Goal: Information Seeking & Learning: Learn about a topic

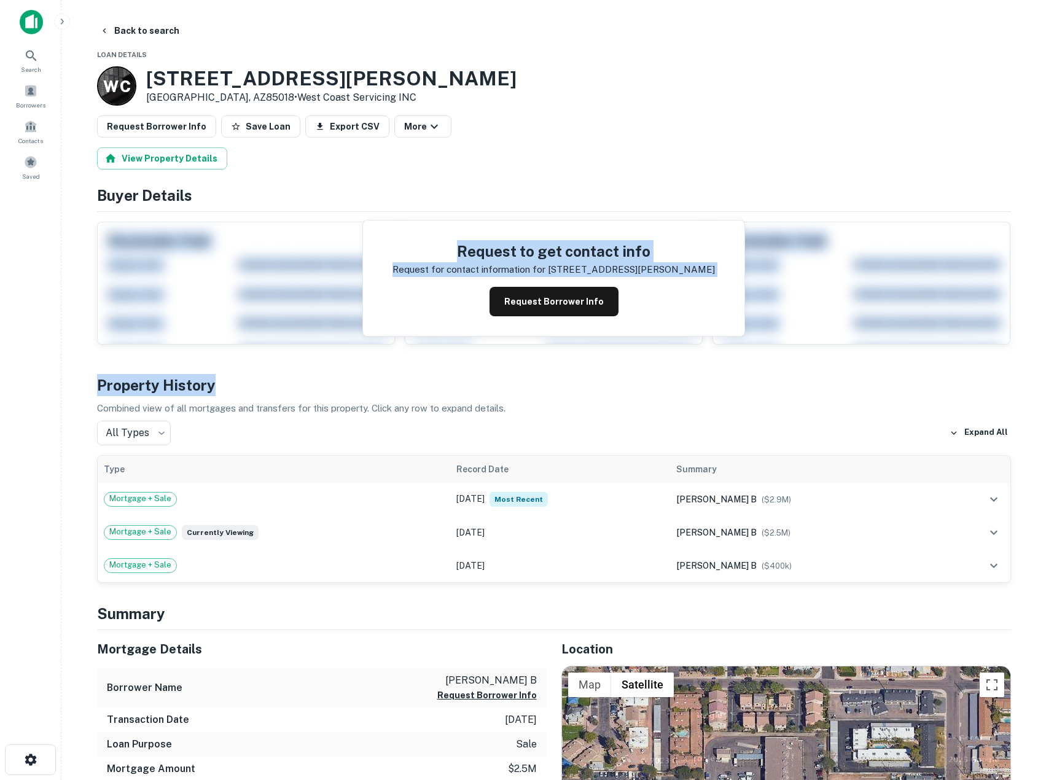
drag, startPoint x: 602, startPoint y: 200, endPoint x: 613, endPoint y: 381, distance: 180.9
click at [613, 381] on h4 "Property History" at bounding box center [554, 385] width 914 height 22
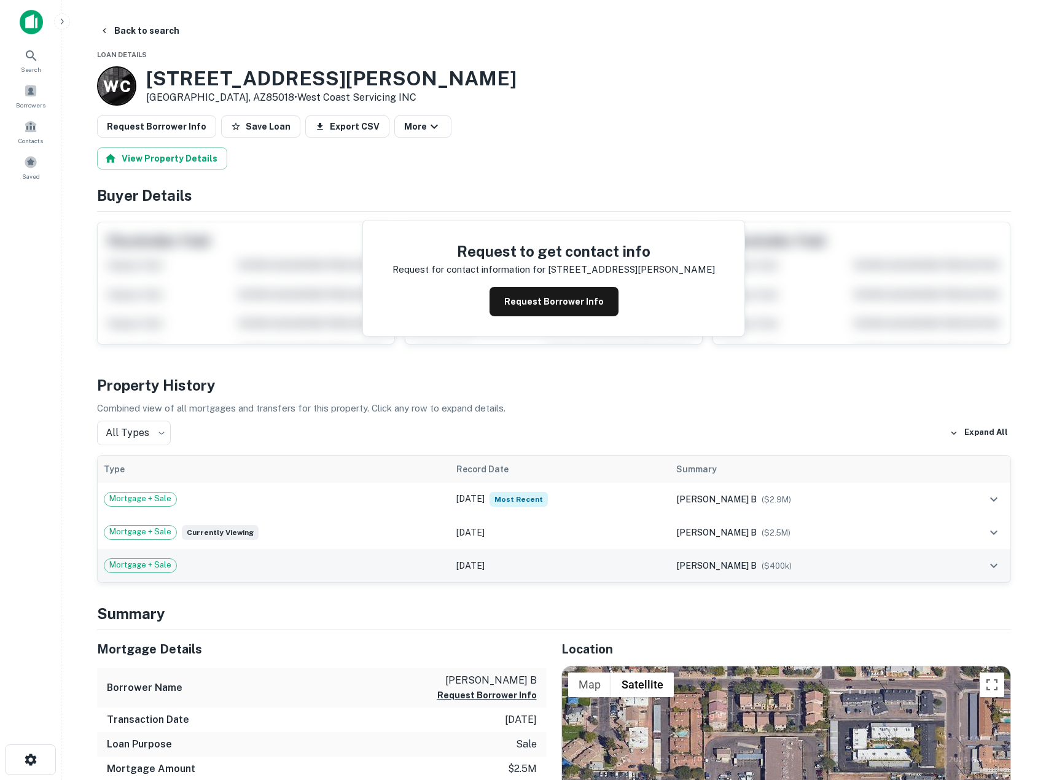
drag, startPoint x: 538, startPoint y: 517, endPoint x: 511, endPoint y: 566, distance: 56.4
click at [511, 566] on div "Property History Combined view of all mortgages and transfers for this property…" at bounding box center [554, 478] width 914 height 209
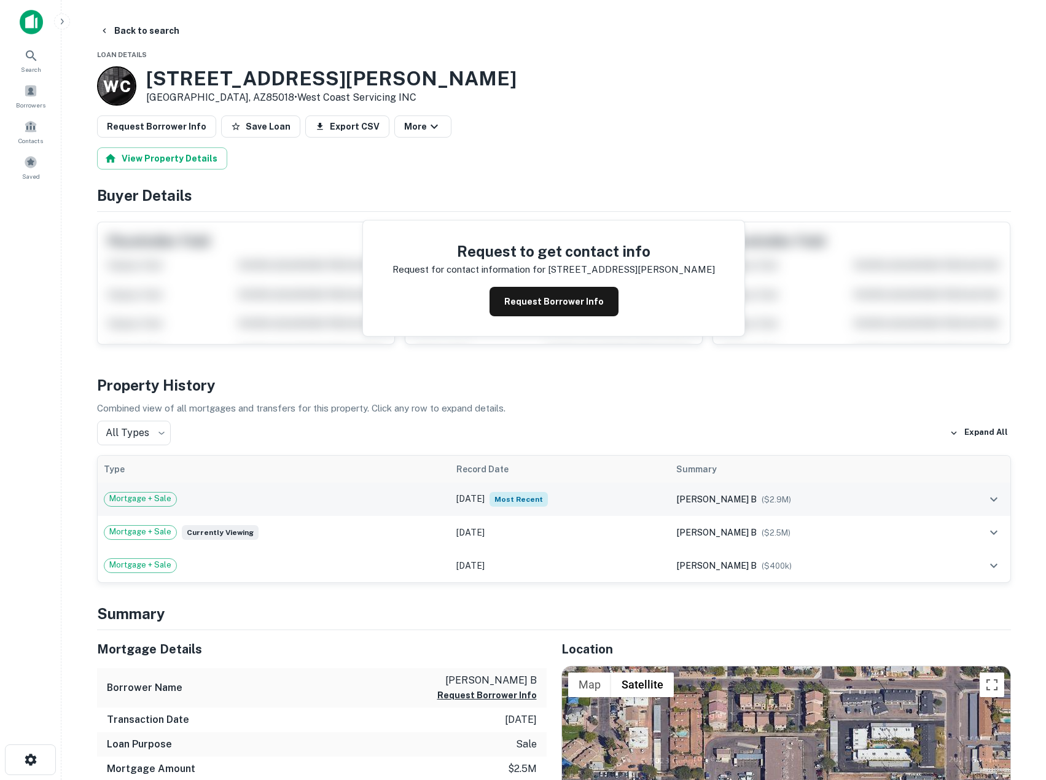
click at [519, 502] on td "Sep 30, 2020 Most Recent" at bounding box center [559, 499] width 219 height 33
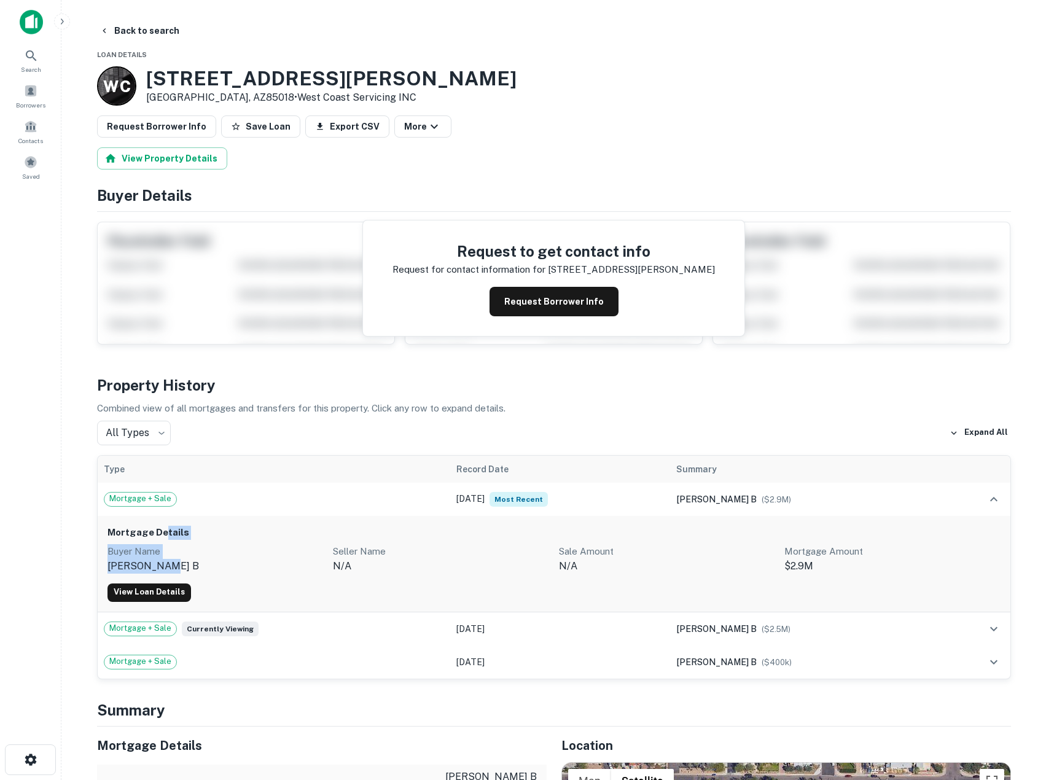
drag, startPoint x: 257, startPoint y: 556, endPoint x: 288, endPoint y: 560, distance: 31.0
click at [288, 560] on div "Mortgage Details Buyer Name litt cita b Seller Name n/a Sale Amount N/A Mortgag…" at bounding box center [554, 564] width 912 height 96
click at [288, 560] on p "[PERSON_NAME] b" at bounding box center [215, 566] width 216 height 15
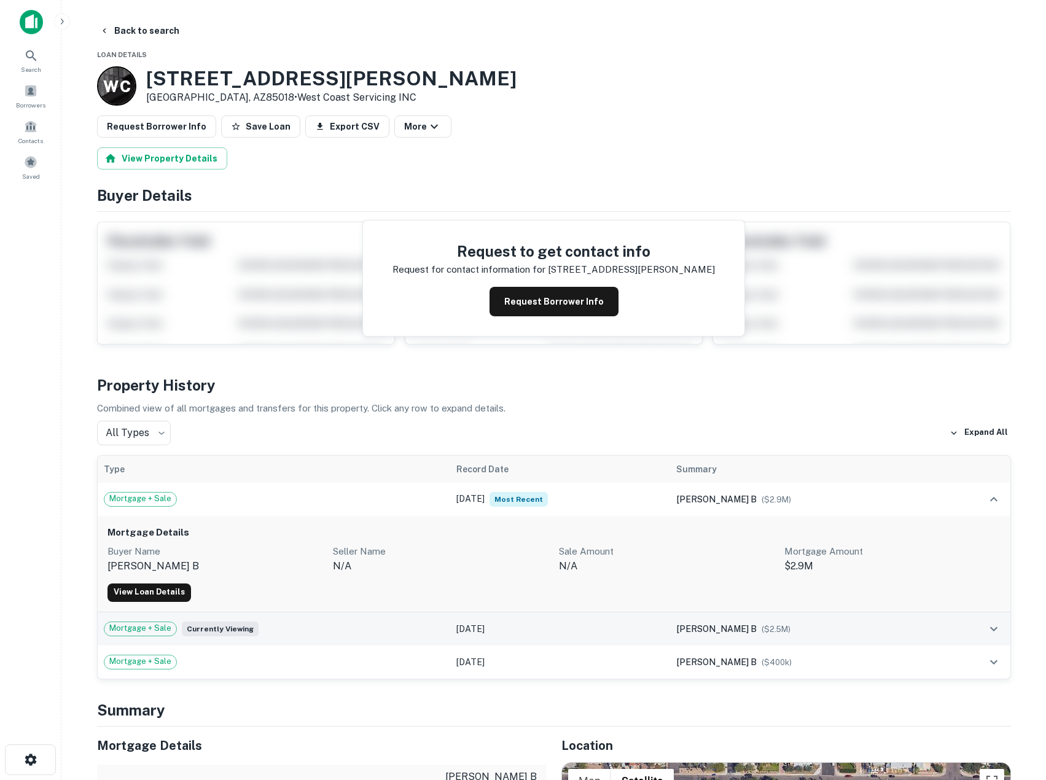
click at [296, 627] on div "Mortgage + Sale Currently viewing" at bounding box center [274, 628] width 341 height 15
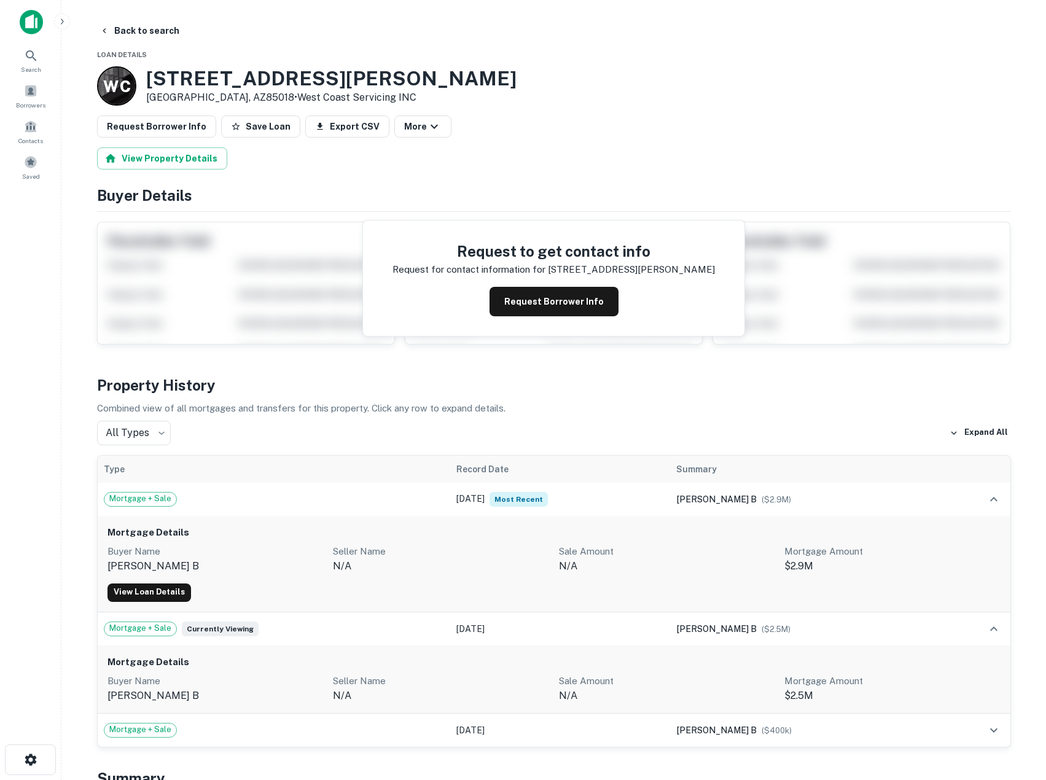
click at [298, 550] on p "Buyer Name" at bounding box center [215, 551] width 216 height 15
drag, startPoint x: 311, startPoint y: 553, endPoint x: 433, endPoint y: 570, distance: 123.4
click at [433, 570] on div "Buyer Name litt cita b Seller Name n/a Sale Amount N/A Mortgage Amount $2.9M" at bounding box center [553, 558] width 893 height 29
click at [433, 570] on p "n/a" at bounding box center [441, 566] width 216 height 15
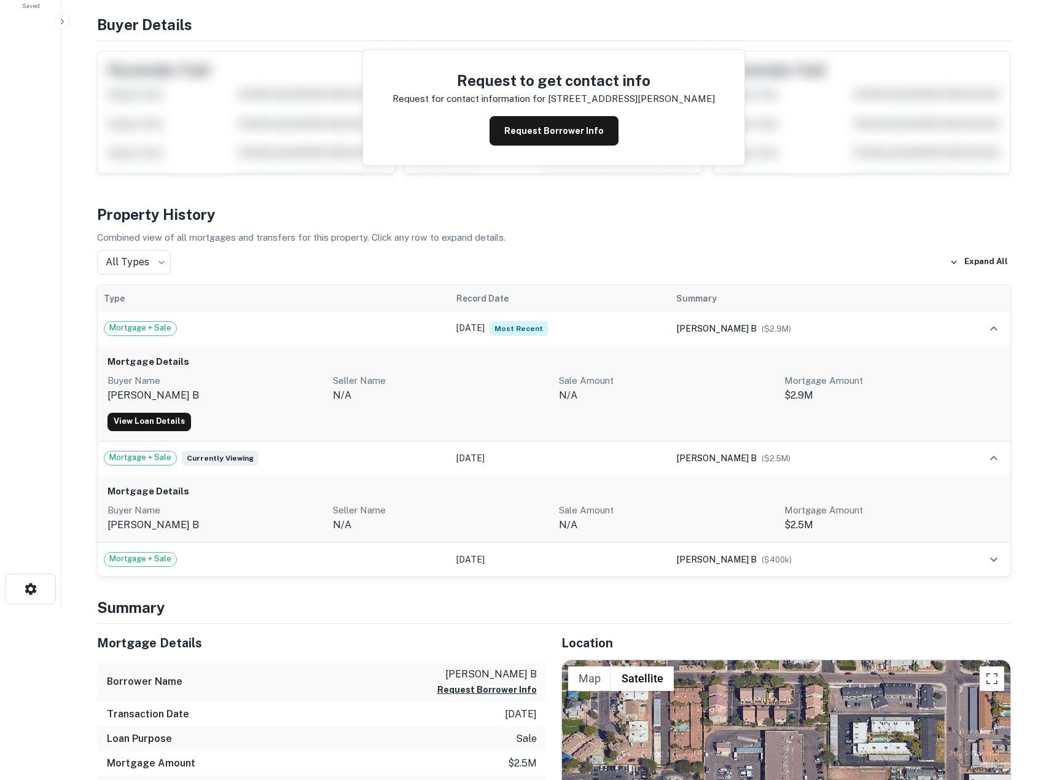
scroll to position [410, 0]
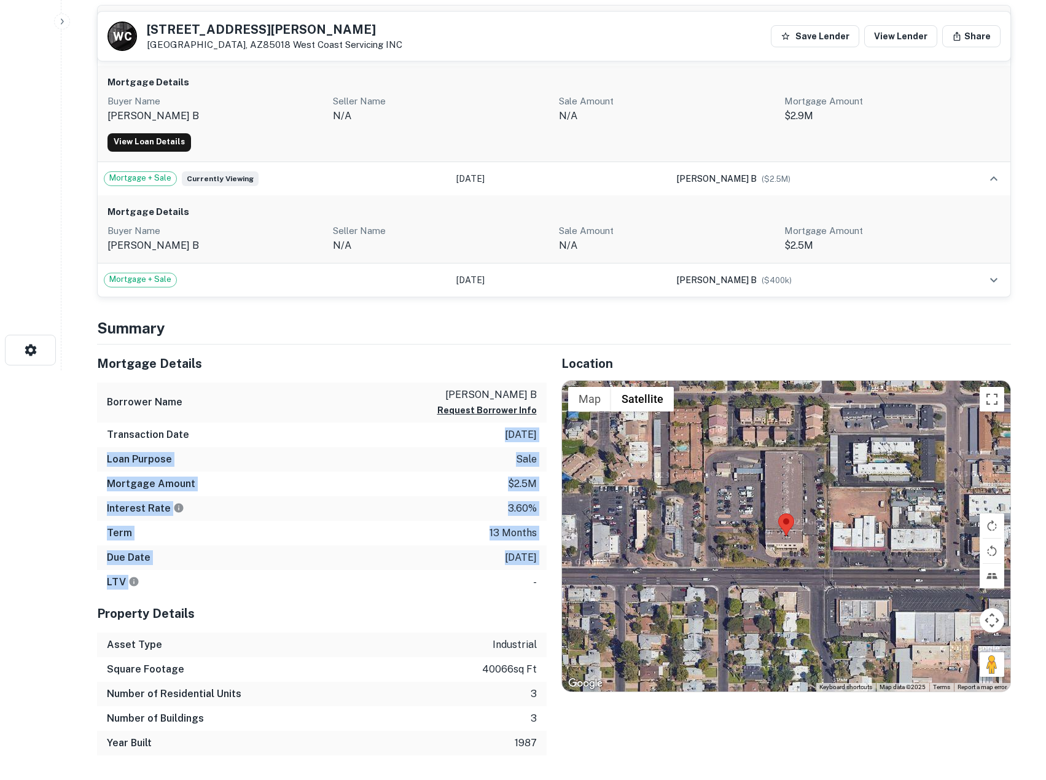
drag, startPoint x: 439, startPoint y: 436, endPoint x: 513, endPoint y: 583, distance: 164.5
click at [513, 583] on div "Mortgage Details Borrower Name litt cita b Request Borrower Info Transaction Da…" at bounding box center [321, 469] width 449 height 250
click at [513, 583] on div "LTV -" at bounding box center [321, 582] width 449 height 25
drag, startPoint x: 529, startPoint y: 465, endPoint x: 508, endPoint y: 352, distance: 115.6
click at [508, 352] on div "Mortgage Details Borrower Name litt cita b Request Borrower Info Transaction Da…" at bounding box center [321, 469] width 449 height 250
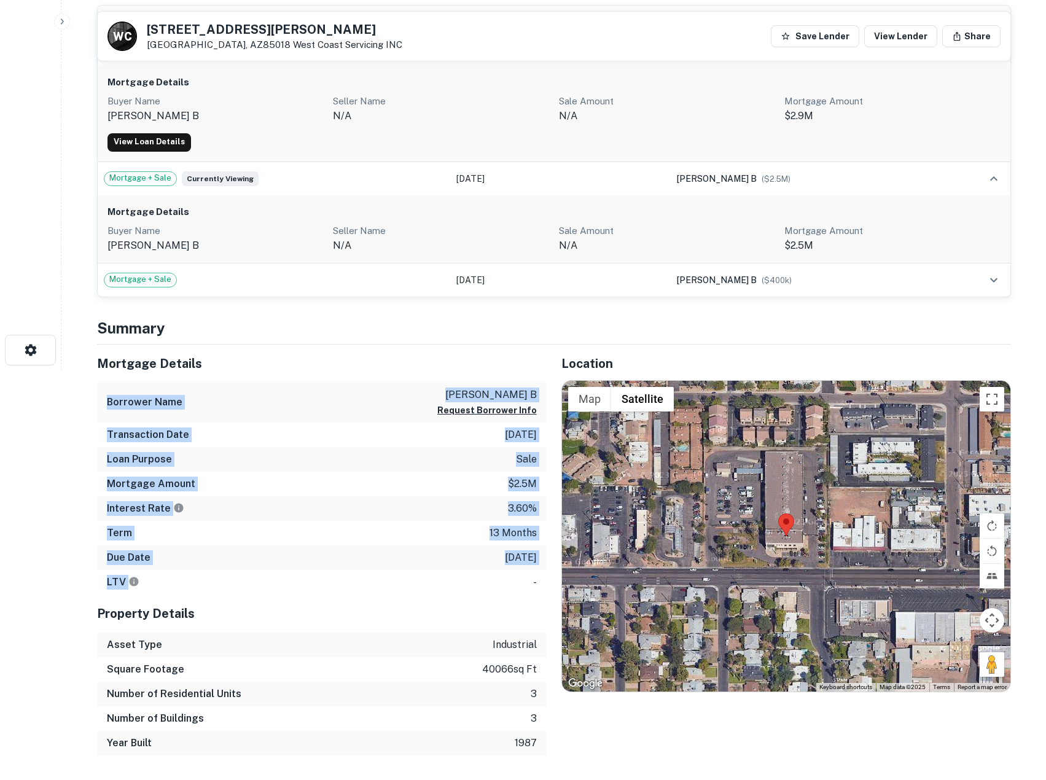
click at [502, 355] on h5 "Mortgage Details" at bounding box center [321, 363] width 449 height 18
drag, startPoint x: 501, startPoint y: 359, endPoint x: 493, endPoint y: 575, distance: 216.9
click at [493, 575] on div "Mortgage Details Borrower Name litt cita b Request Borrower Info Transaction Da…" at bounding box center [321, 469] width 449 height 250
click at [493, 575] on div "LTV -" at bounding box center [321, 582] width 449 height 25
drag, startPoint x: 493, startPoint y: 575, endPoint x: 453, endPoint y: 368, distance: 211.3
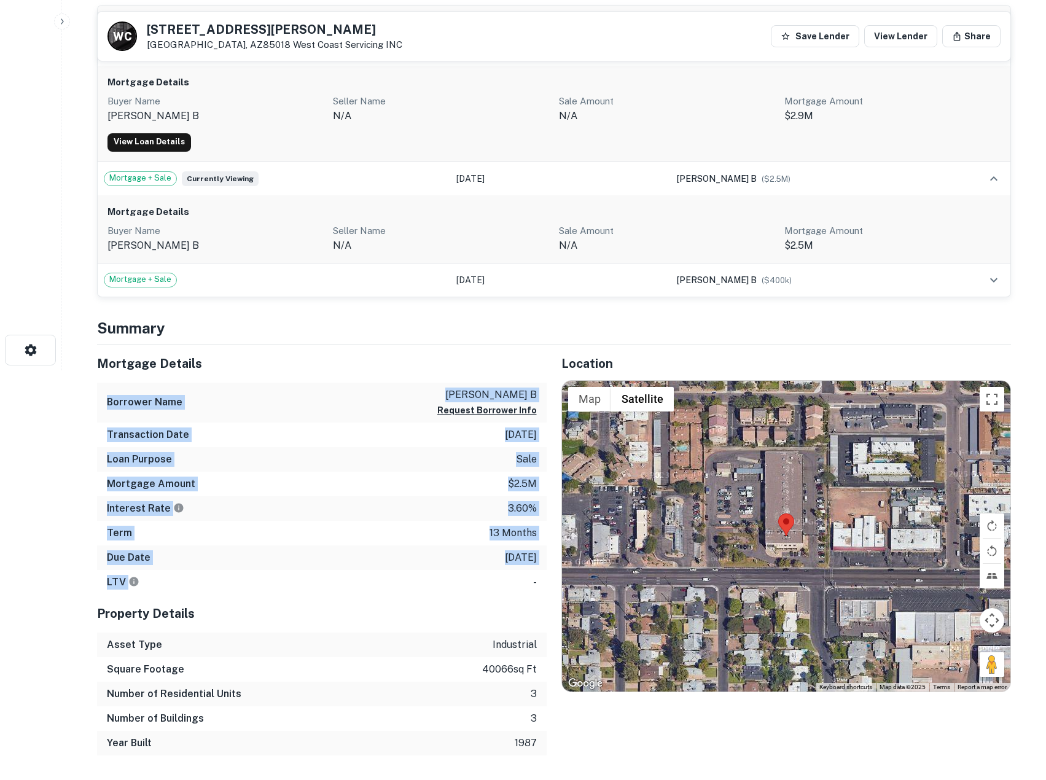
click at [453, 368] on div "Mortgage Details Borrower Name litt cita b Request Borrower Info Transaction Da…" at bounding box center [321, 469] width 449 height 250
click at [453, 368] on h5 "Mortgage Details" at bounding box center [321, 363] width 449 height 18
drag, startPoint x: 422, startPoint y: 324, endPoint x: 501, endPoint y: 621, distance: 308.0
click at [501, 621] on h5 "Property Details" at bounding box center [321, 613] width 449 height 18
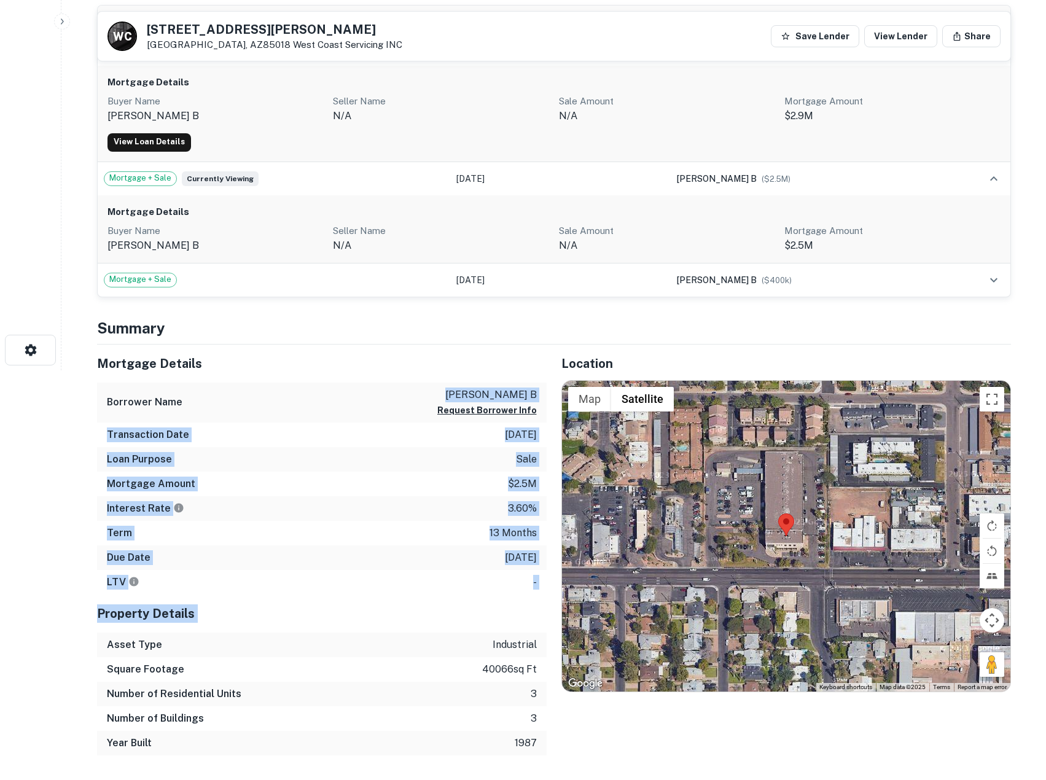
drag, startPoint x: 501, startPoint y: 621, endPoint x: 420, endPoint y: 386, distance: 248.7
click at [421, 387] on div "Mortgage Details Borrower Name litt cita b Request Borrower Info Transaction Da…" at bounding box center [321, 549] width 449 height 411
click at [420, 386] on div "Borrower Name [PERSON_NAME] b Request Borrower Info" at bounding box center [321, 403] width 449 height 40
drag, startPoint x: 420, startPoint y: 386, endPoint x: 420, endPoint y: 604, distance: 218.0
click at [420, 604] on div "Mortgage Details Borrower Name litt cita b Request Borrower Info Transaction Da…" at bounding box center [321, 549] width 449 height 411
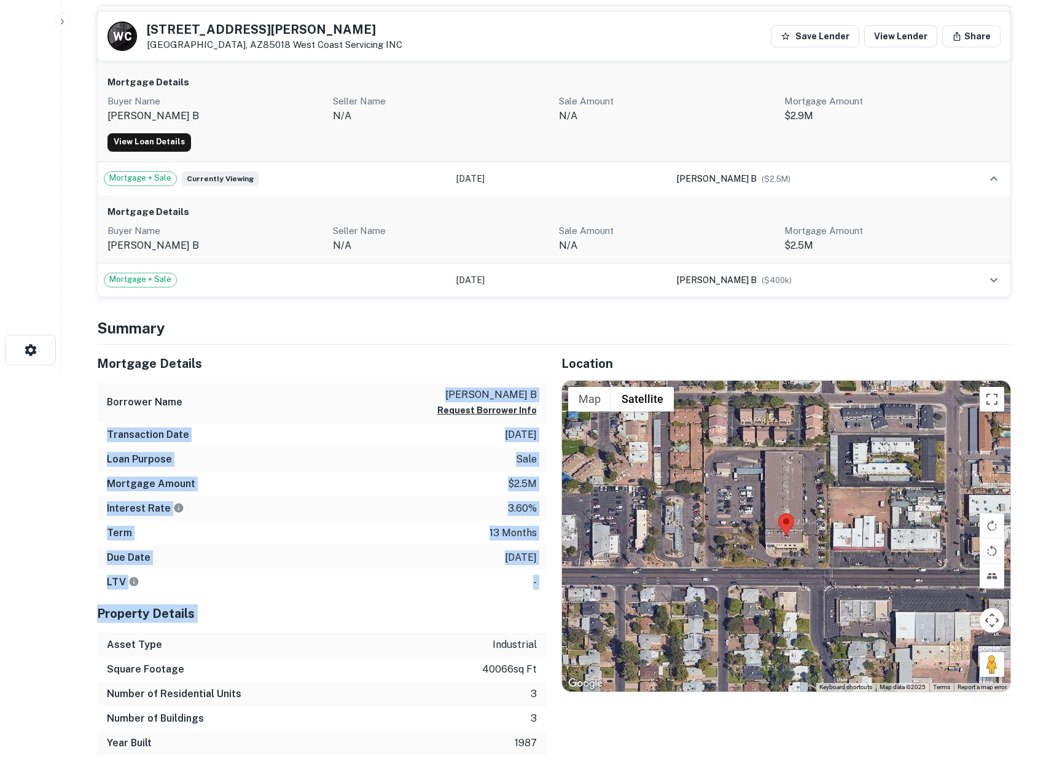
click at [420, 604] on h5 "Property Details" at bounding box center [321, 613] width 449 height 18
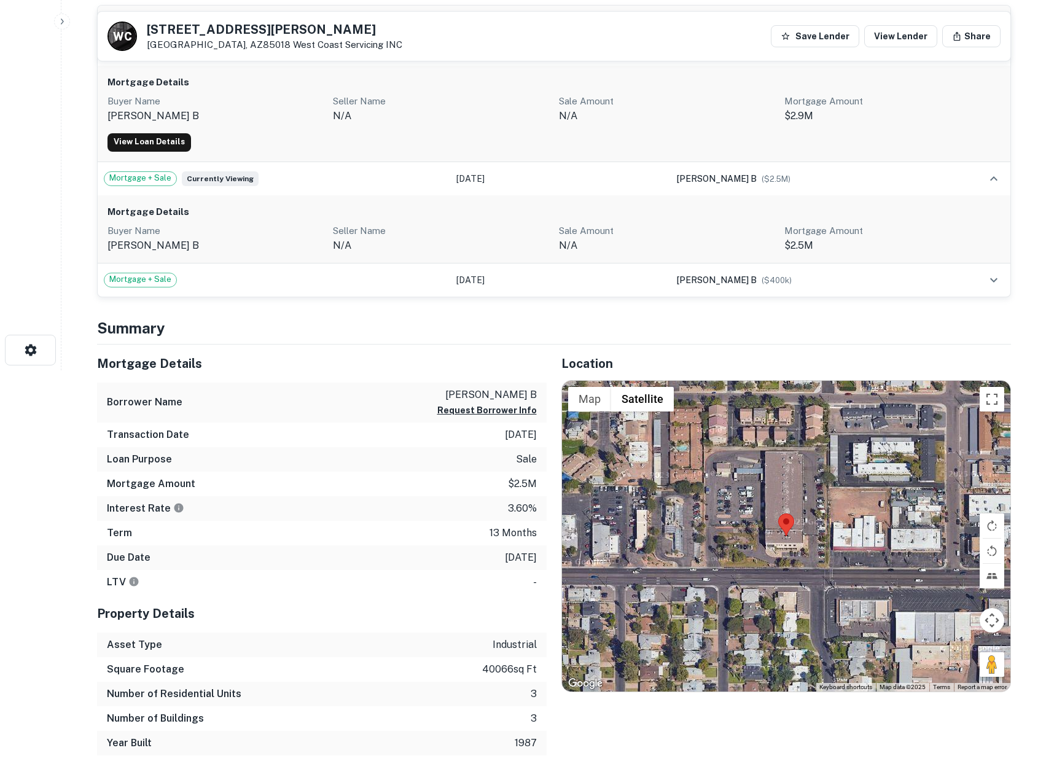
drag, startPoint x: 420, startPoint y: 604, endPoint x: 231, endPoint y: 586, distance: 189.9
click at [231, 586] on div "LTV -" at bounding box center [321, 582] width 449 height 25
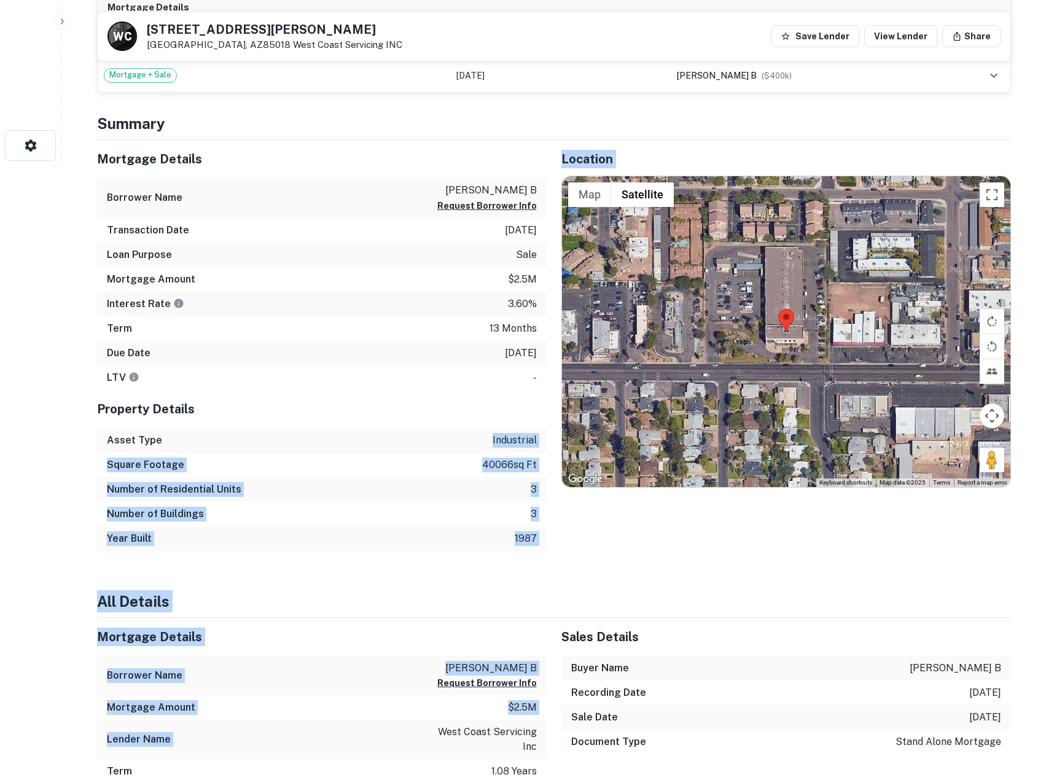
drag, startPoint x: 254, startPoint y: 531, endPoint x: 311, endPoint y: 728, distance: 204.8
click at [311, 728] on div "Lender Name west coast servicing inc" at bounding box center [321, 739] width 449 height 39
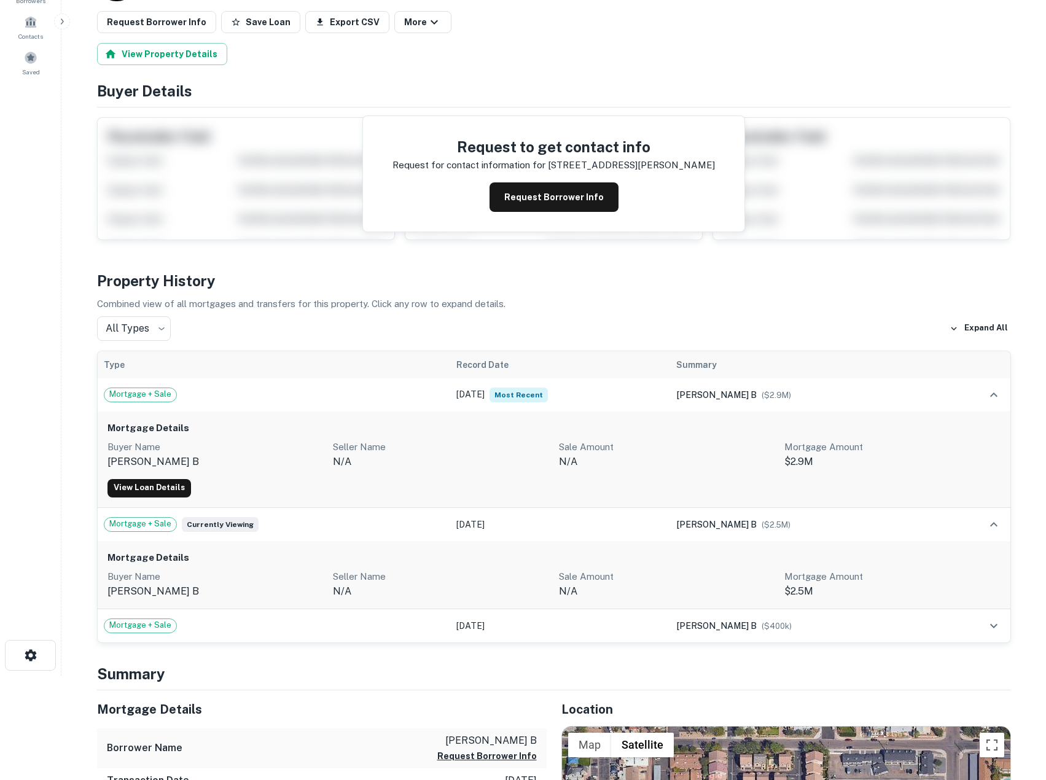
scroll to position [0, 0]
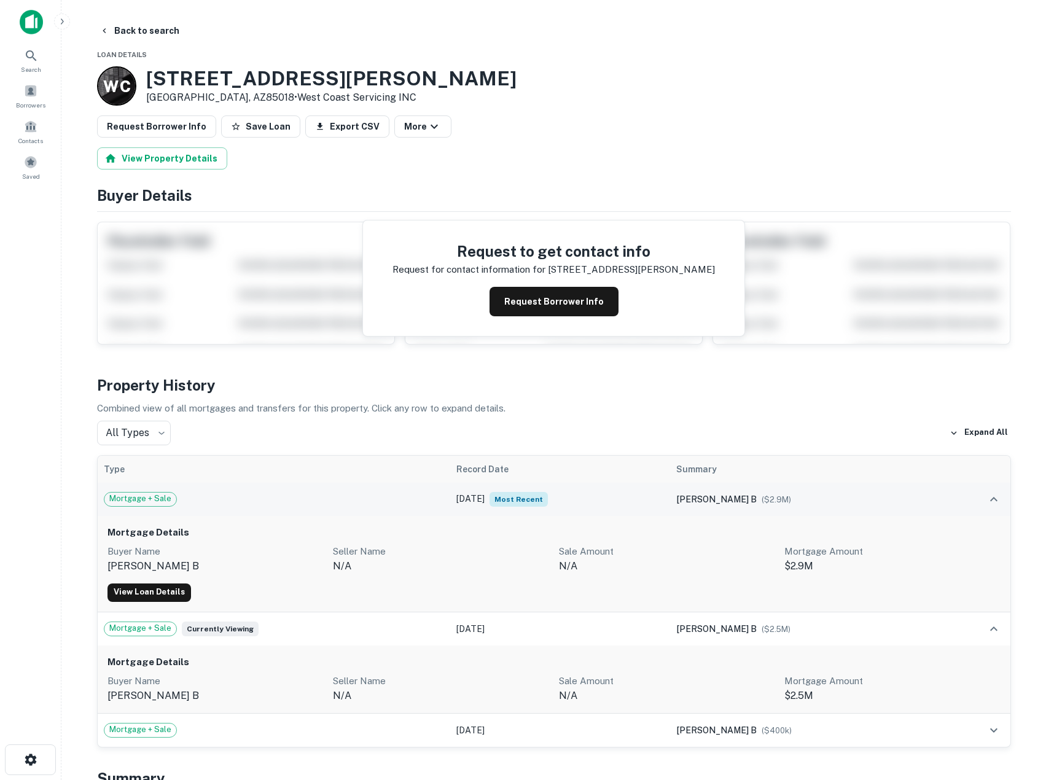
click at [334, 495] on div "Mortgage + Sale" at bounding box center [274, 499] width 341 height 15
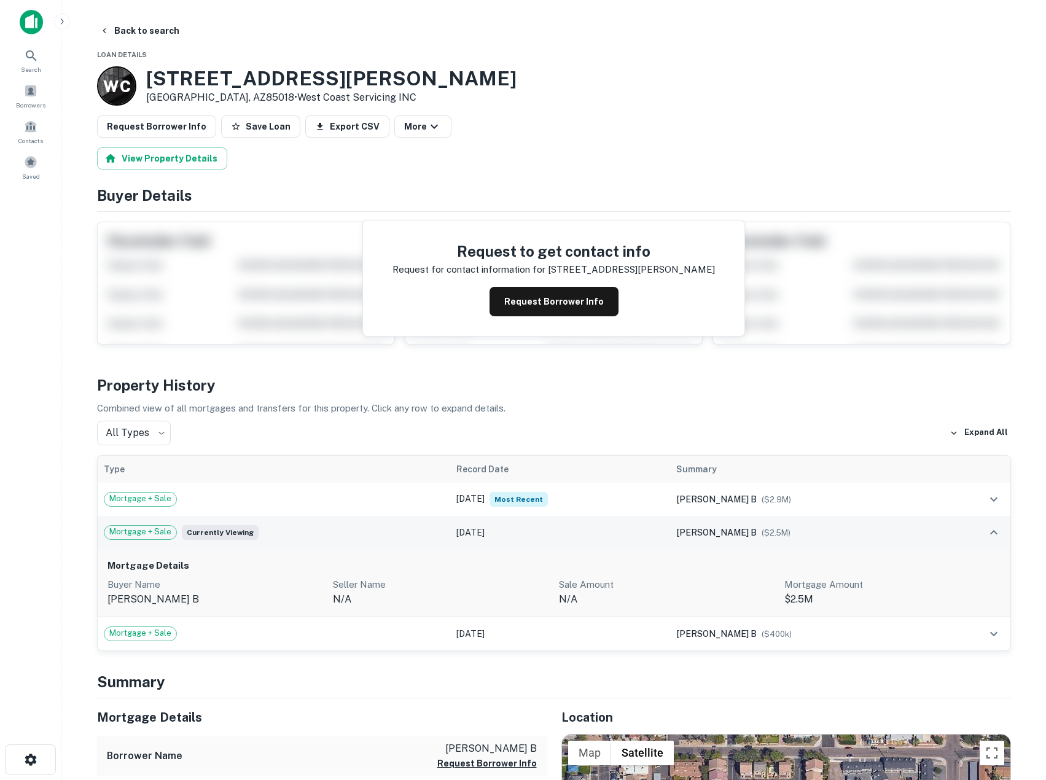
click at [311, 537] on div "Mortgage + Sale Currently viewing" at bounding box center [274, 532] width 341 height 15
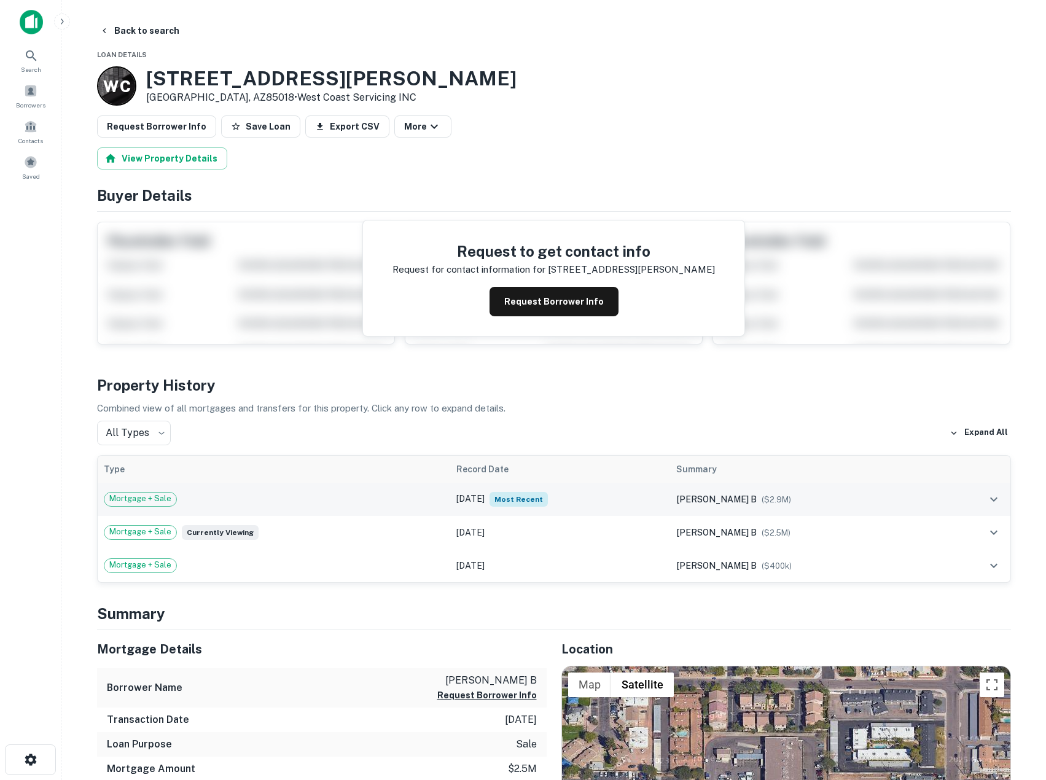
click at [328, 503] on div "Mortgage + Sale" at bounding box center [274, 499] width 341 height 15
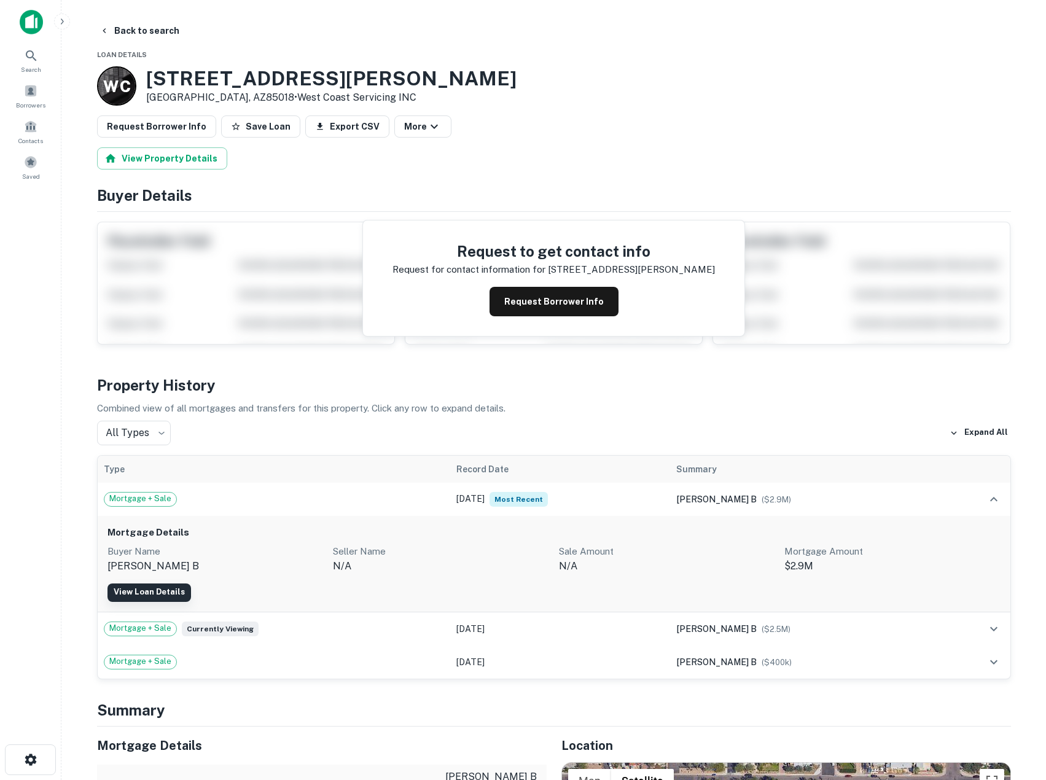
click at [144, 596] on link "View Loan Details" at bounding box center [148, 592] width 83 height 18
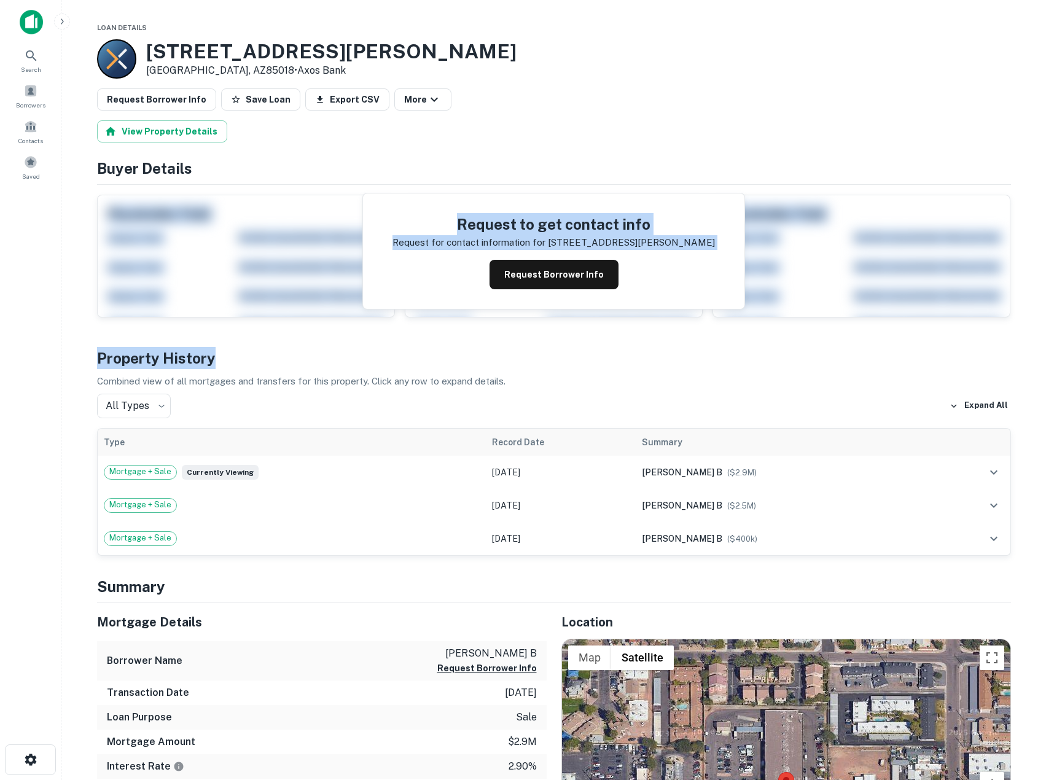
drag, startPoint x: 579, startPoint y: 161, endPoint x: 595, endPoint y: 366, distance: 205.1
click at [595, 366] on h4 "Property History" at bounding box center [554, 358] width 914 height 22
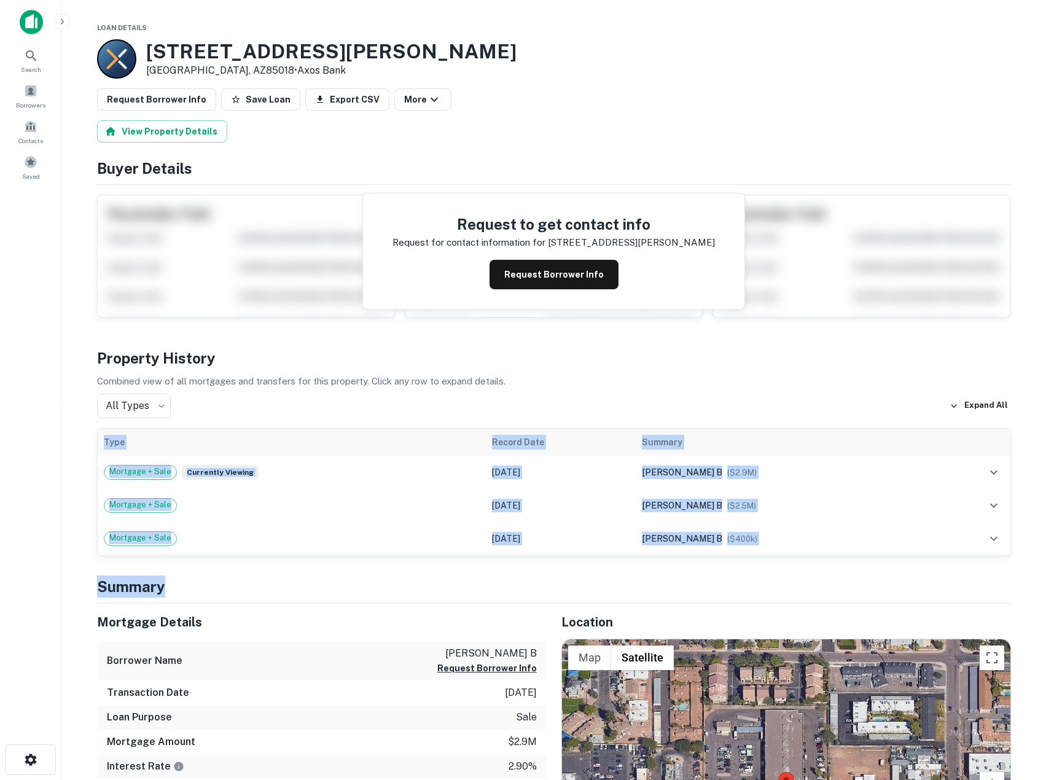
drag, startPoint x: 563, startPoint y: 393, endPoint x: 449, endPoint y: 575, distance: 214.8
click at [449, 575] on h4 "Summary" at bounding box center [554, 586] width 914 height 22
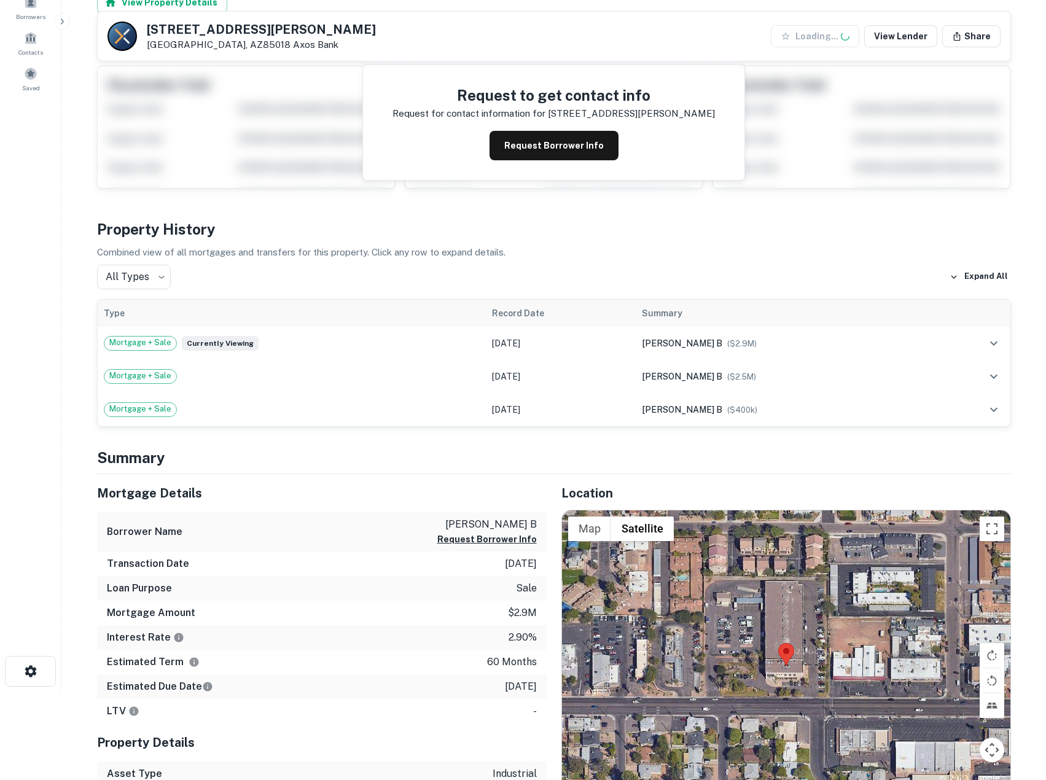
scroll to position [204, 0]
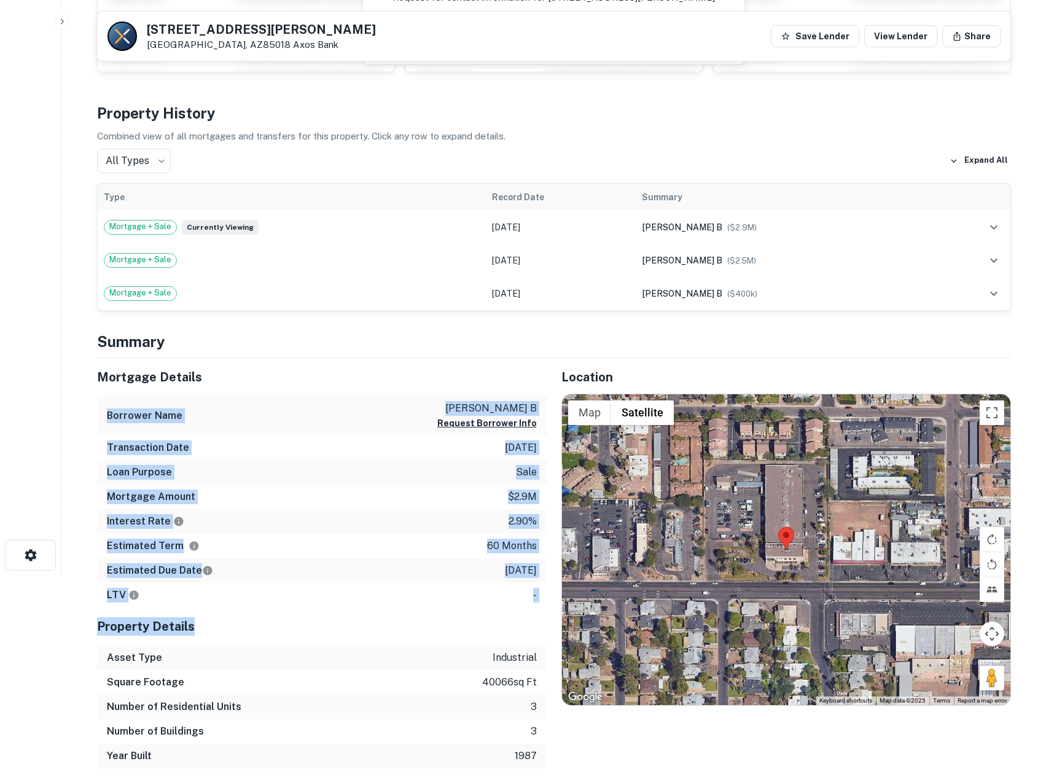
drag, startPoint x: 407, startPoint y: 407, endPoint x: 407, endPoint y: 617, distance: 210.0
click at [407, 617] on div "Mortgage Details Borrower Name [PERSON_NAME] b Request Borrower Info Transactio…" at bounding box center [321, 563] width 449 height 411
click at [407, 617] on h5 "Property Details" at bounding box center [321, 626] width 449 height 18
drag, startPoint x: 407, startPoint y: 617, endPoint x: 373, endPoint y: 419, distance: 200.6
click at [373, 420] on div "Mortgage Details Borrower Name [PERSON_NAME] b Request Borrower Info Transactio…" at bounding box center [321, 563] width 449 height 411
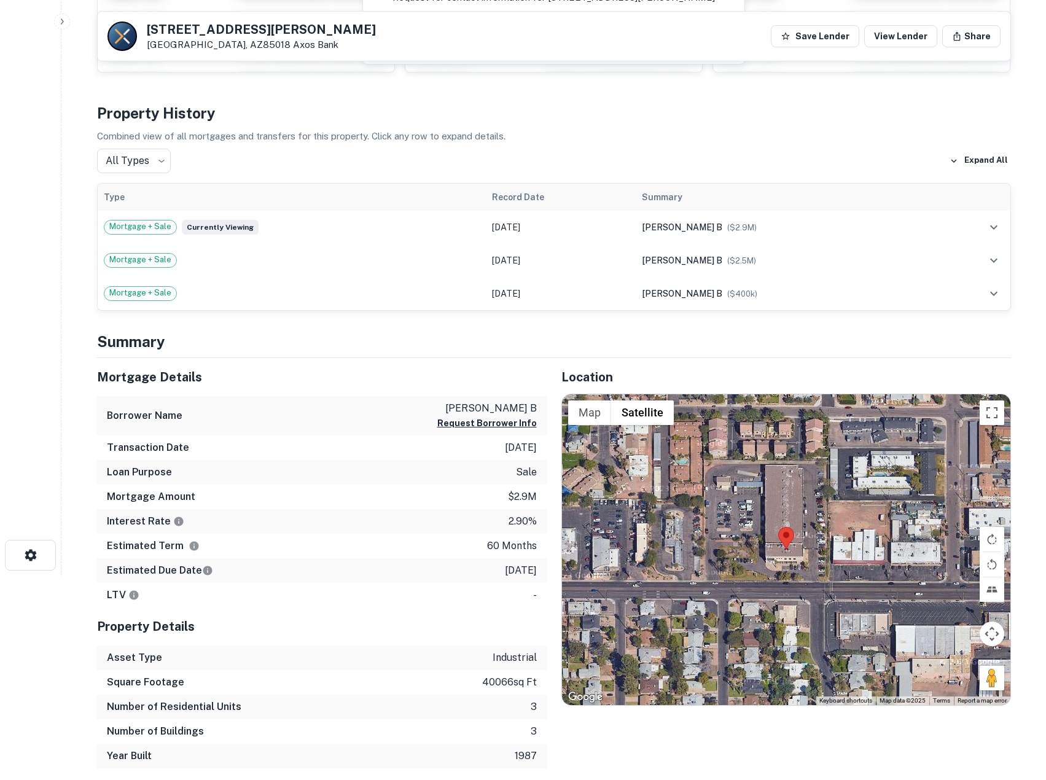
click at [373, 419] on div "Borrower Name [PERSON_NAME] b Request Borrower Info" at bounding box center [321, 416] width 449 height 40
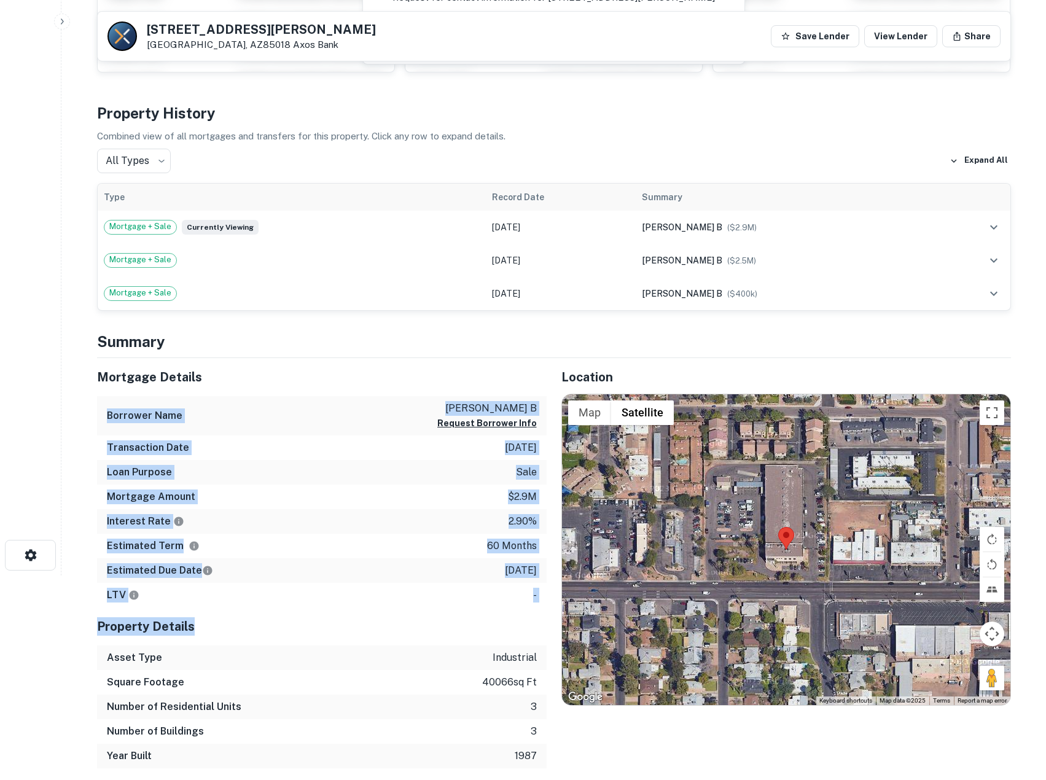
drag, startPoint x: 373, startPoint y: 368, endPoint x: 373, endPoint y: 612, distance: 243.7
click at [373, 612] on div "Mortgage Details Borrower Name [PERSON_NAME] b Request Borrower Info Transactio…" at bounding box center [321, 563] width 449 height 411
click at [373, 612] on div "Property Details" at bounding box center [321, 626] width 449 height 38
drag, startPoint x: 373, startPoint y: 612, endPoint x: 375, endPoint y: 425, distance: 186.0
click at [375, 427] on div "Mortgage Details Borrower Name [PERSON_NAME] b Request Borrower Info Transactio…" at bounding box center [321, 563] width 449 height 411
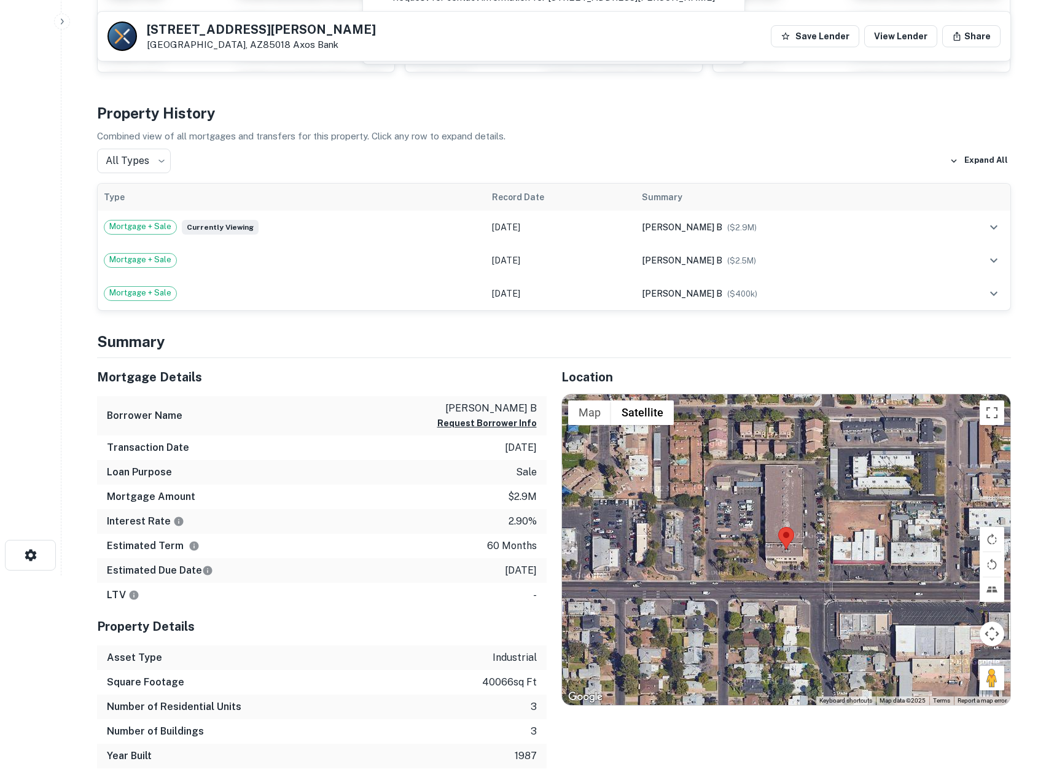
click at [375, 424] on div "Borrower Name [PERSON_NAME] b Request Borrower Info" at bounding box center [321, 416] width 449 height 40
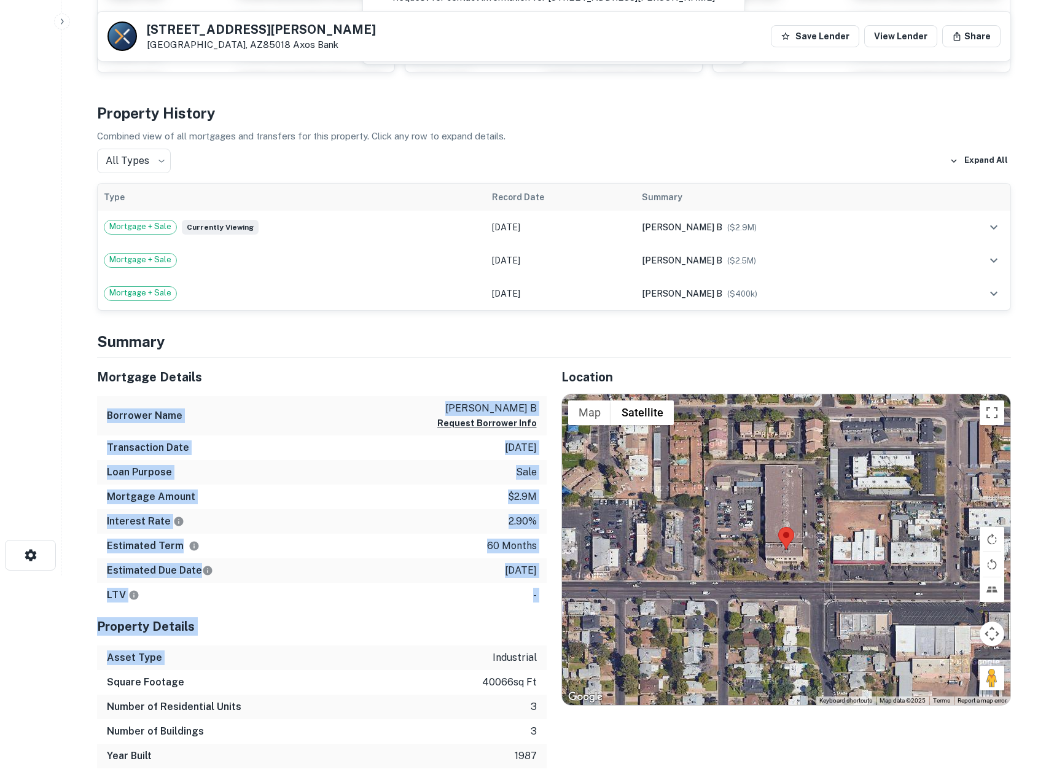
drag, startPoint x: 375, startPoint y: 393, endPoint x: 375, endPoint y: 657, distance: 264.0
click at [375, 657] on div "Mortgage Details Borrower Name [PERSON_NAME] b Request Borrower Info Transactio…" at bounding box center [321, 563] width 449 height 411
click at [375, 657] on div "Asset Type industrial" at bounding box center [321, 657] width 449 height 25
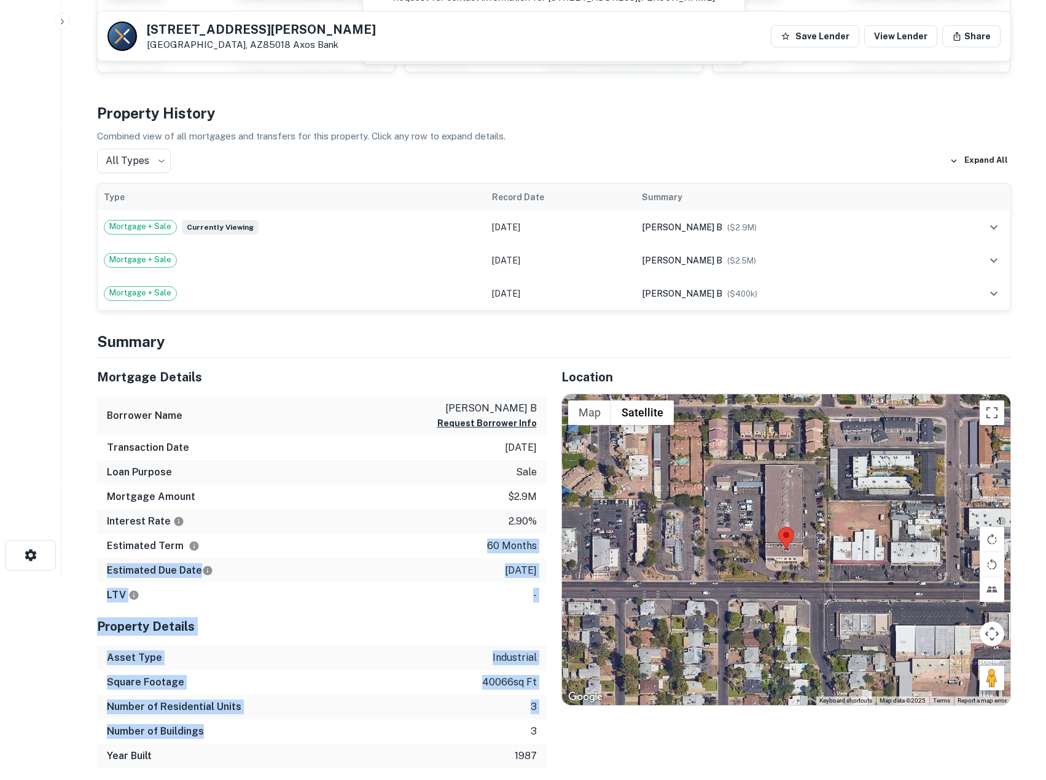
drag, startPoint x: 357, startPoint y: 551, endPoint x: 354, endPoint y: 727, distance: 175.6
click at [354, 727] on div "Mortgage Details Borrower Name [PERSON_NAME] b Request Borrower Info Transactio…" at bounding box center [321, 563] width 449 height 411
click at [354, 727] on div "Number of Buildings 3" at bounding box center [321, 731] width 449 height 25
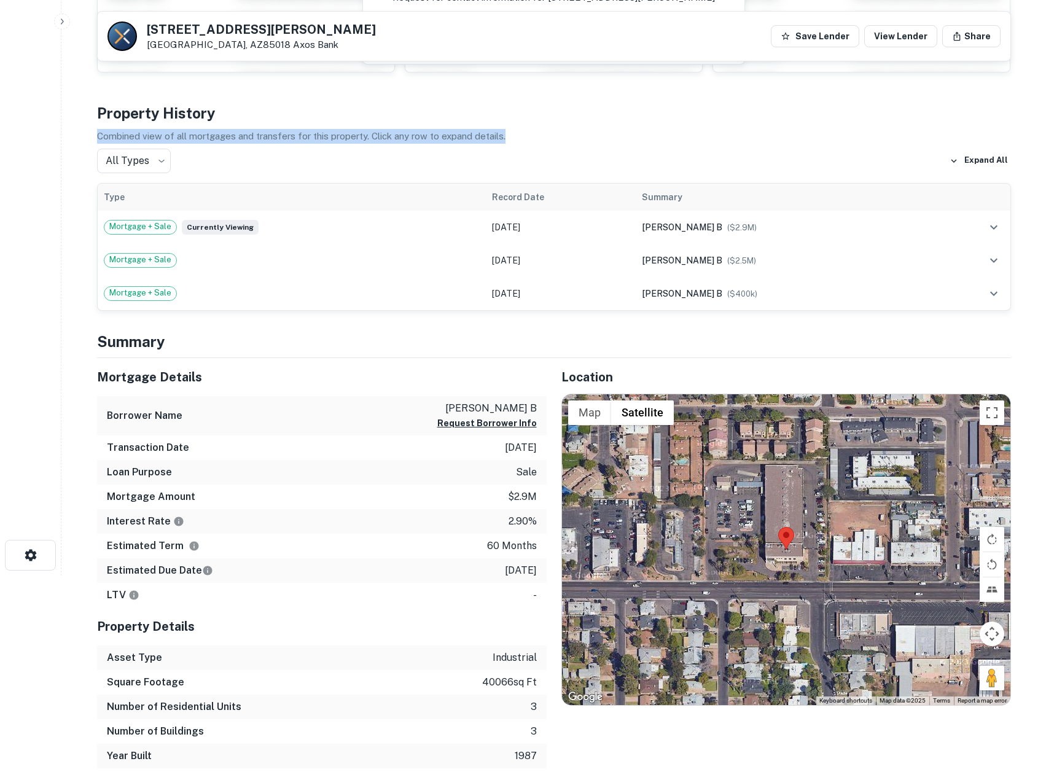
drag, startPoint x: 333, startPoint y: 111, endPoint x: 624, endPoint y: 142, distance: 292.0
click at [624, 142] on p "Combined view of all mortgages and transfers for this property. Click any row t…" at bounding box center [554, 136] width 914 height 15
